Goal: Find specific page/section: Find specific page/section

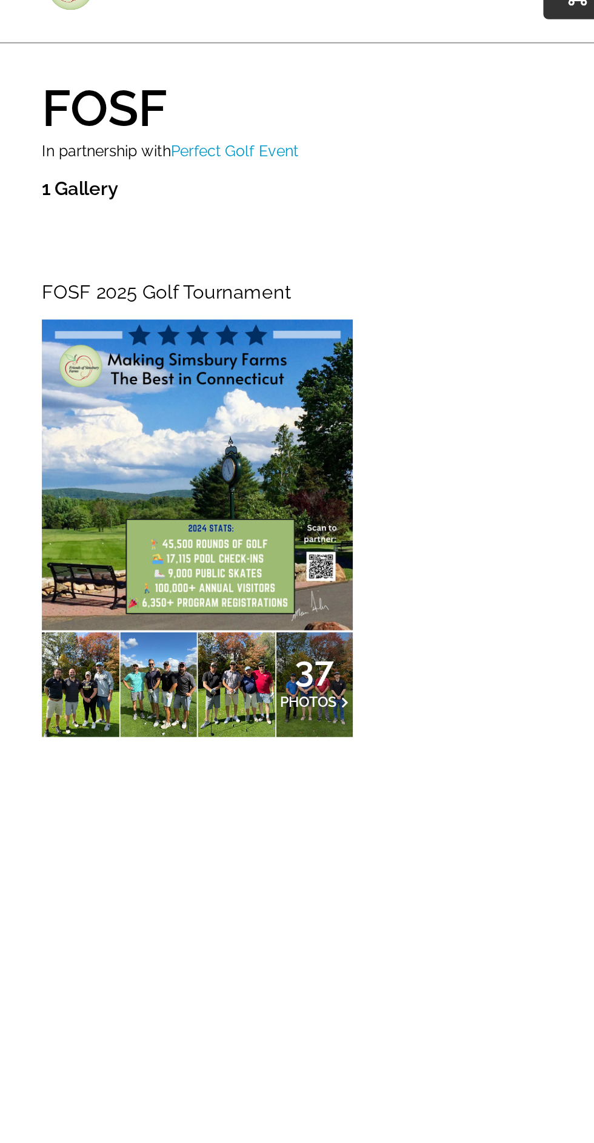
click at [153, 314] on img at bounding box center [114, 314] width 180 height 180
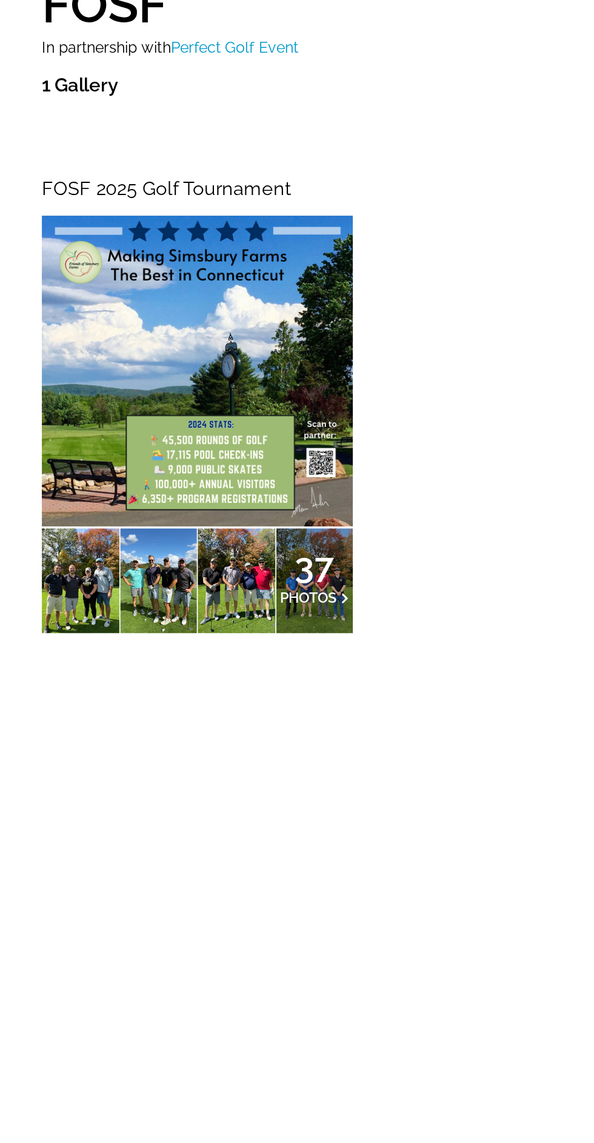
click at [199, 445] on icon at bounding box center [199, 445] width 4 height 7
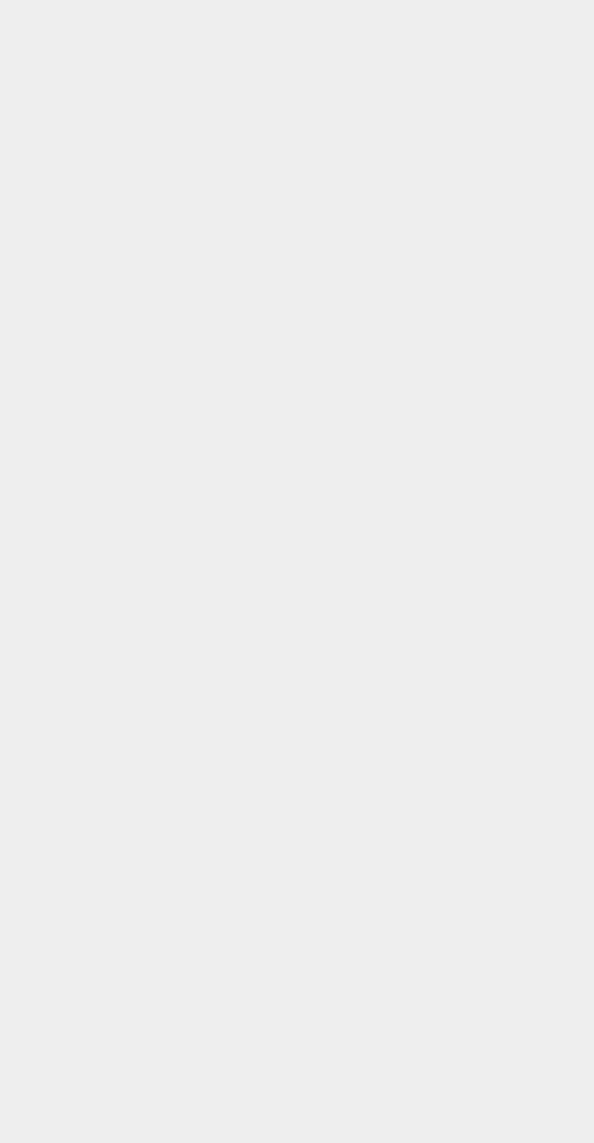
click at [345, 0] on html at bounding box center [297, 0] width 594 height 0
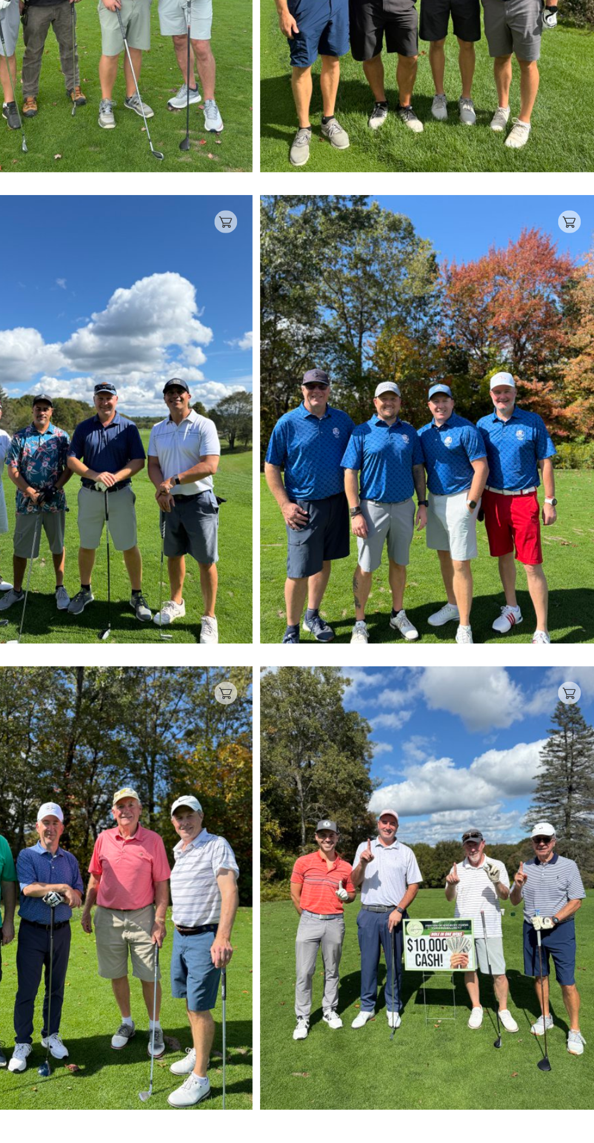
scroll to position [961, 0]
